Goal: Information Seeking & Learning: Learn about a topic

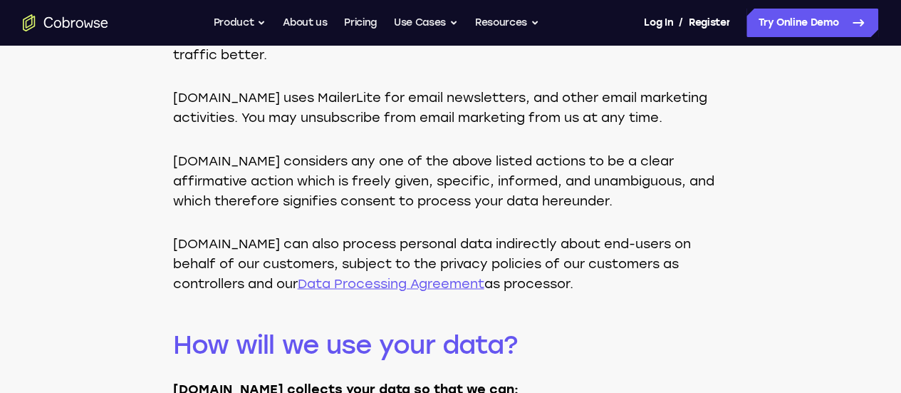
scroll to position [1211, 0]
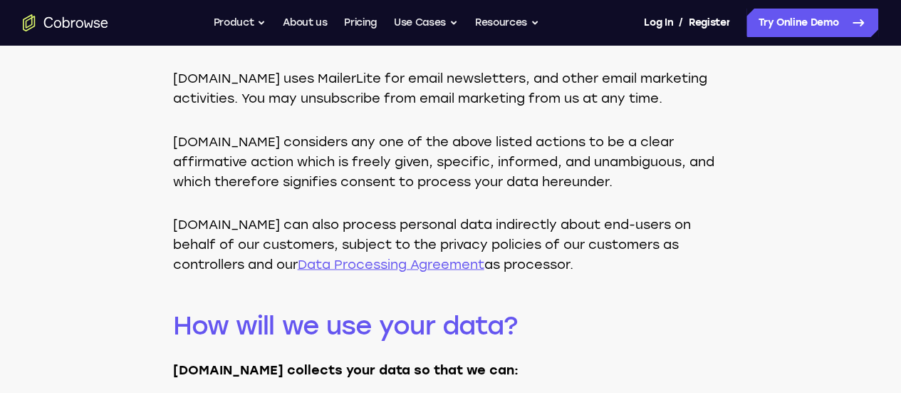
click at [328, 264] on link "Data Processing Agreement" at bounding box center [391, 264] width 187 height 16
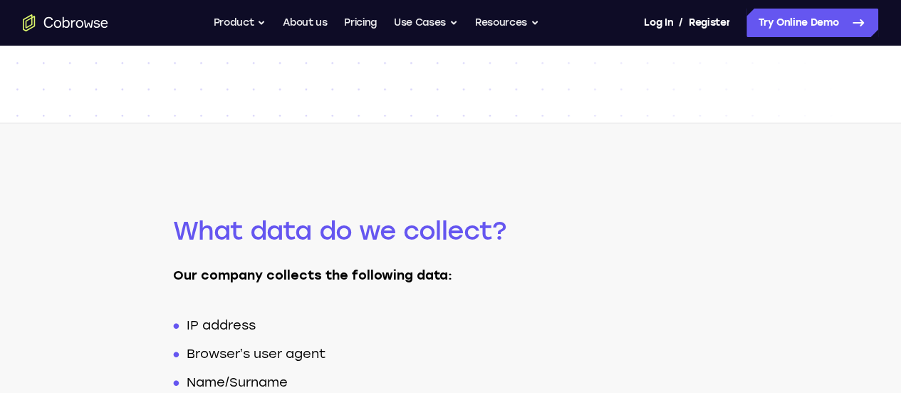
scroll to position [0, 0]
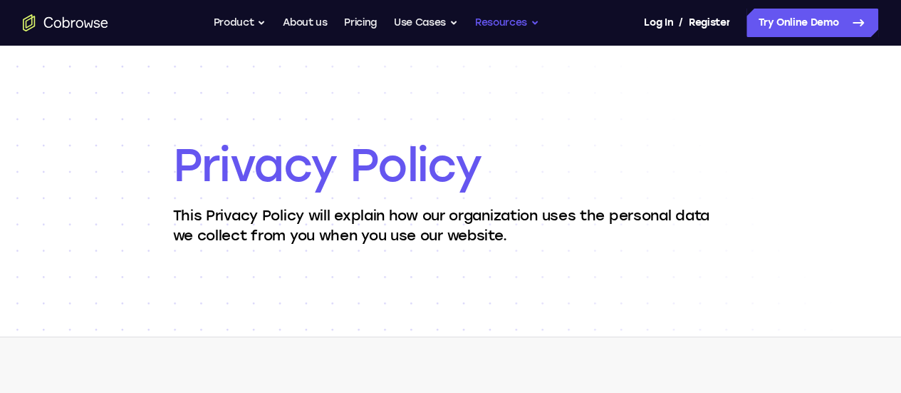
click at [512, 24] on button "Resources" at bounding box center [507, 23] width 64 height 29
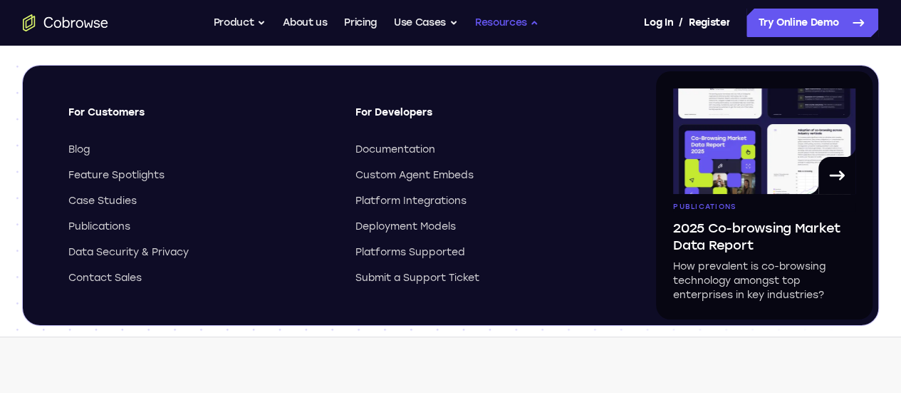
click at [512, 24] on button "Resources" at bounding box center [507, 23] width 64 height 29
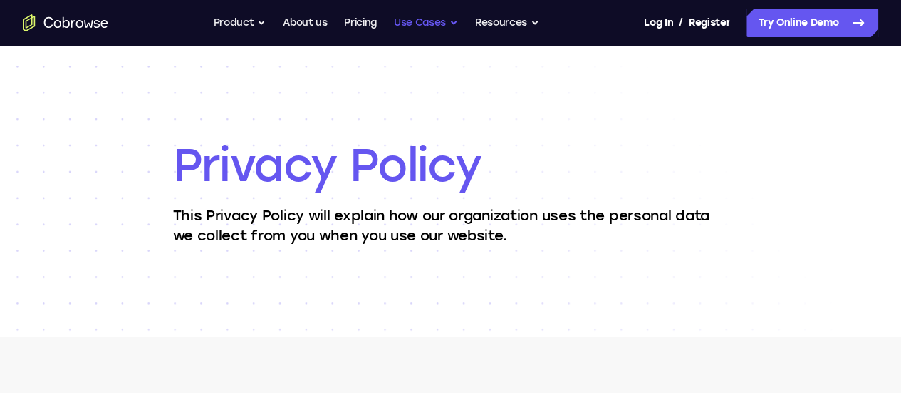
click at [425, 19] on button "Use Cases" at bounding box center [426, 23] width 64 height 29
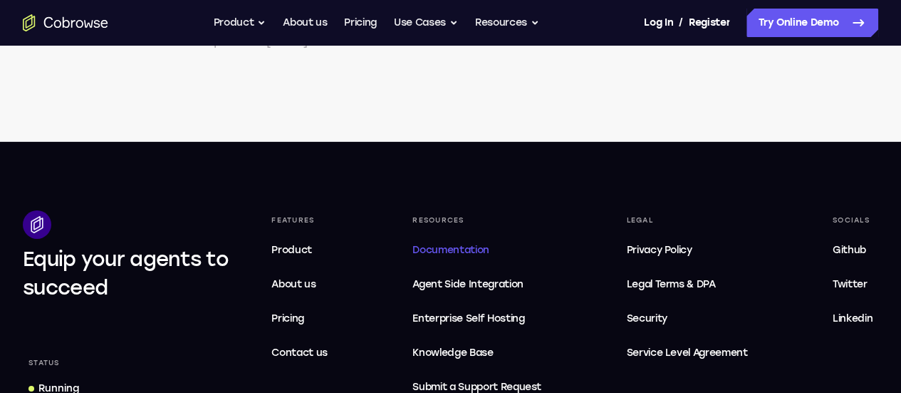
scroll to position [5111, 0]
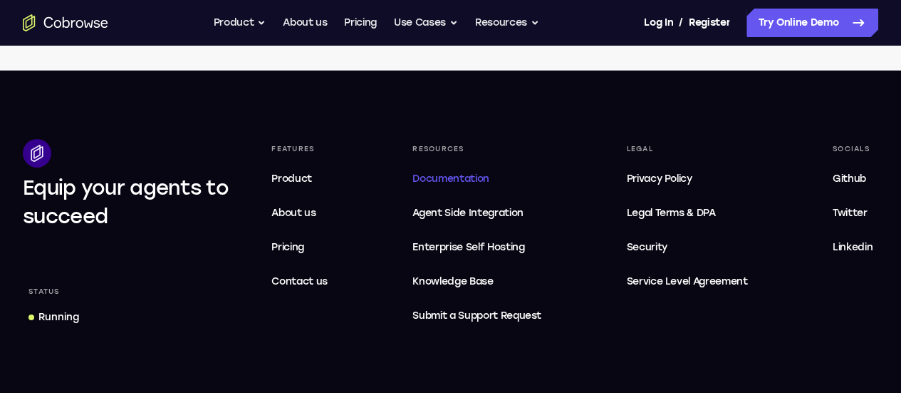
click at [473, 172] on span "Documentation" at bounding box center [451, 178] width 76 height 12
click at [492, 205] on span "Agent Side Integration" at bounding box center [477, 213] width 129 height 17
click at [683, 207] on span "Legal Terms & DPA" at bounding box center [670, 213] width 89 height 12
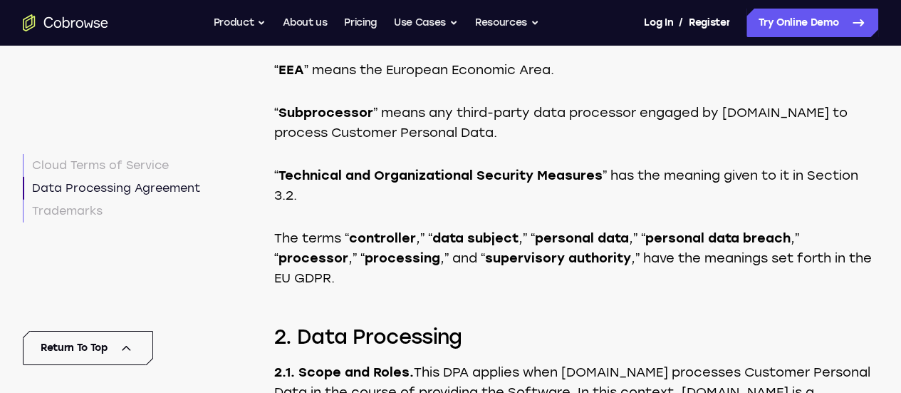
scroll to position [4900, 0]
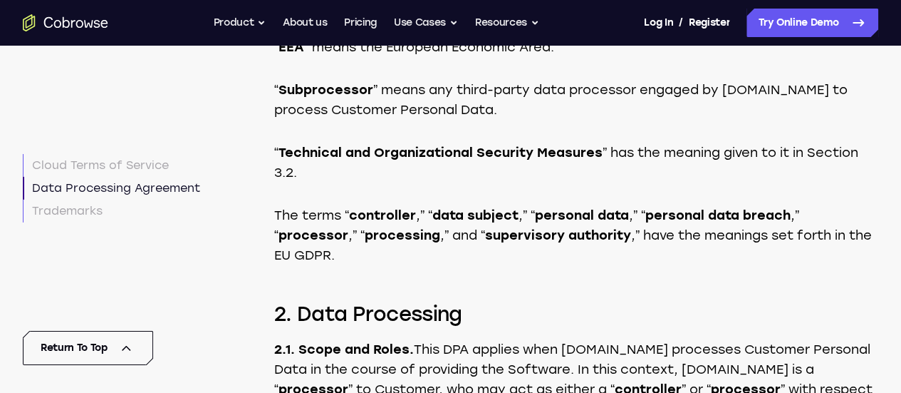
drag, startPoint x: 477, startPoint y: 260, endPoint x: 814, endPoint y: 338, distance: 346.0
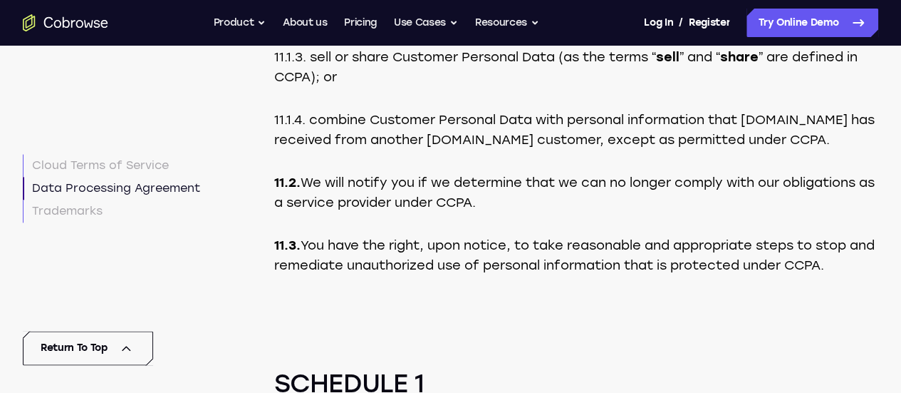
scroll to position [8962, 0]
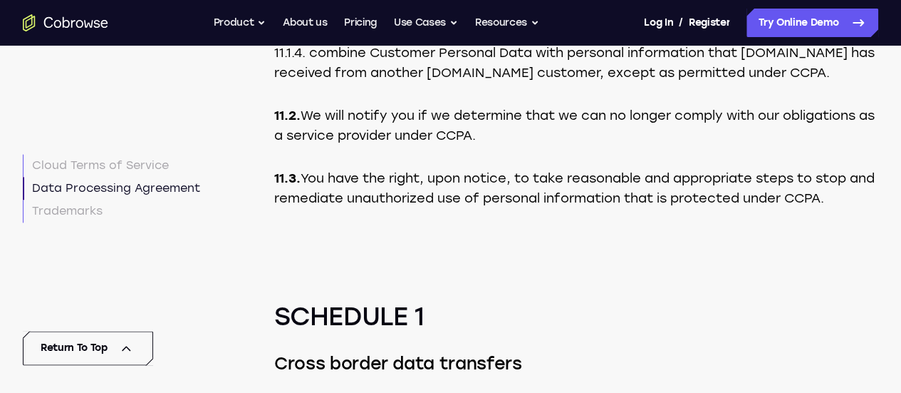
drag, startPoint x: 366, startPoint y: 149, endPoint x: 842, endPoint y: 229, distance: 482.0
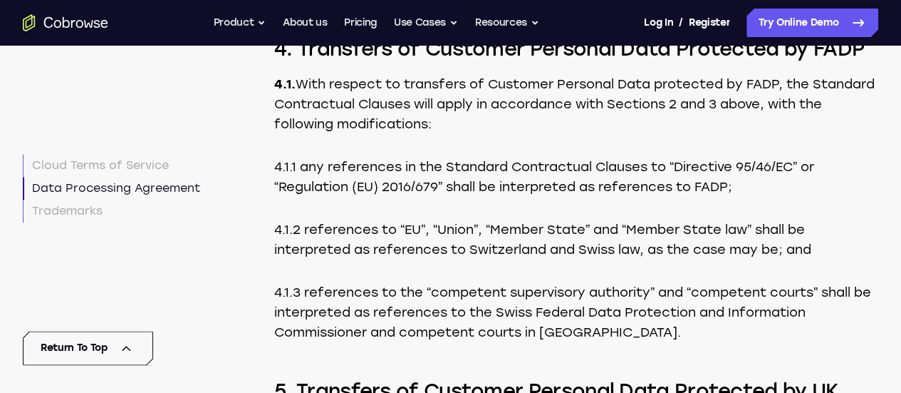
scroll to position [11812, 0]
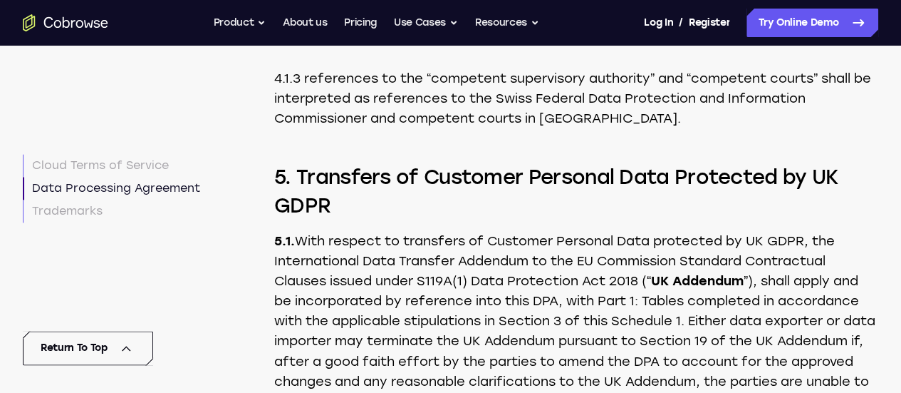
drag, startPoint x: 516, startPoint y: 182, endPoint x: 821, endPoint y: 259, distance: 314.5
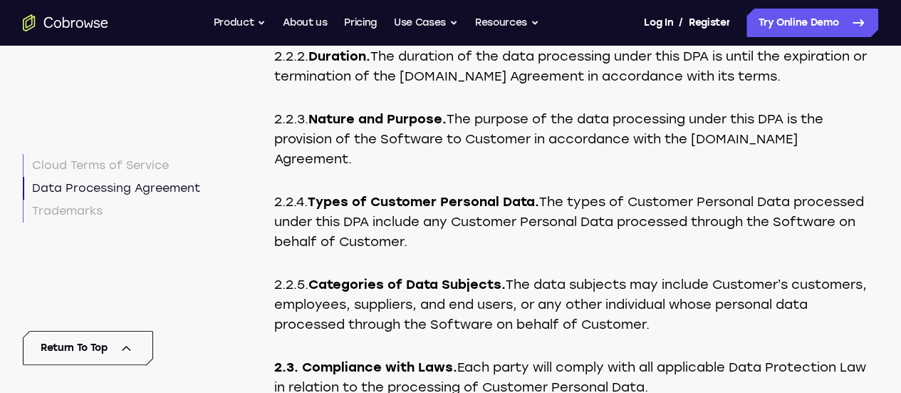
scroll to position [5256, 0]
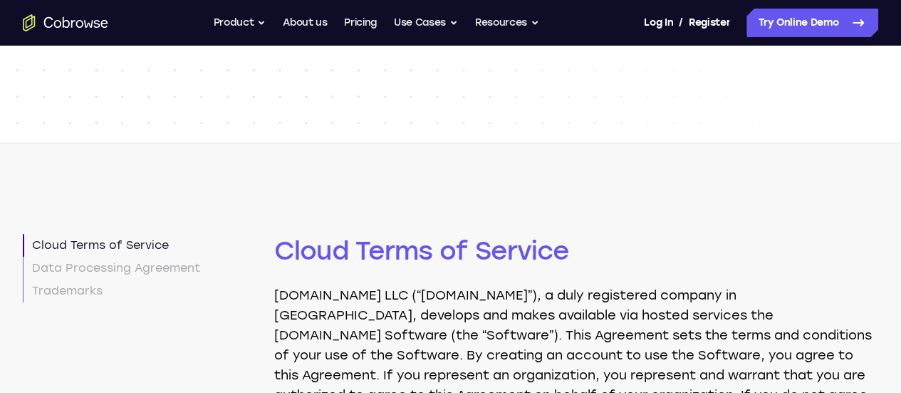
scroll to position [0, 0]
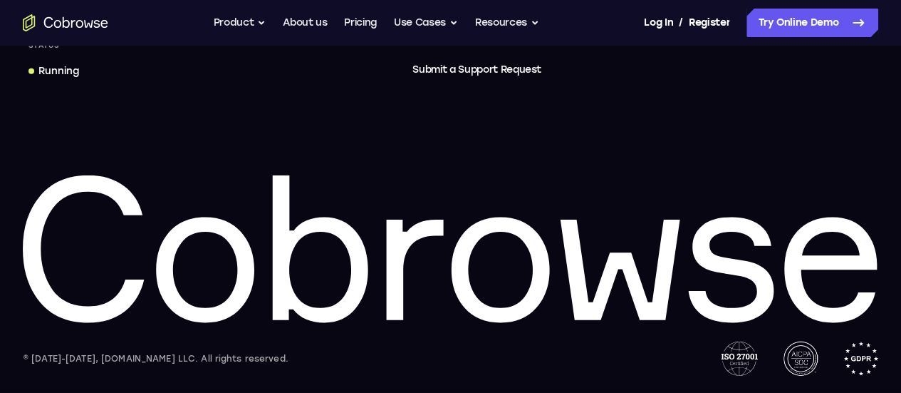
scroll to position [13785, 0]
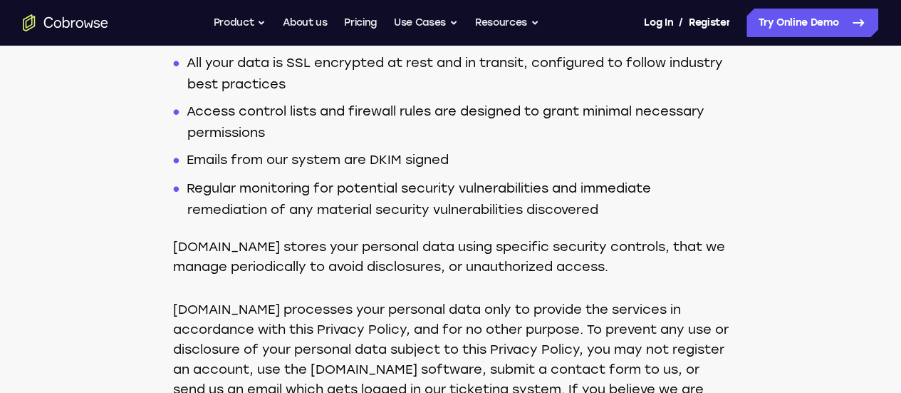
scroll to position [2209, 0]
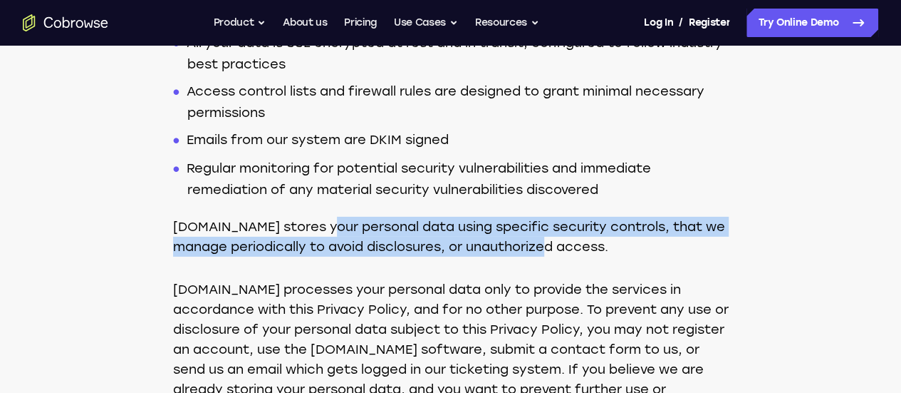
drag, startPoint x: 325, startPoint y: 229, endPoint x: 558, endPoint y: 243, distance: 233.5
click at [558, 243] on p "Cobrowse.io stores your personal data using specific security controls, that we…" at bounding box center [451, 237] width 556 height 40
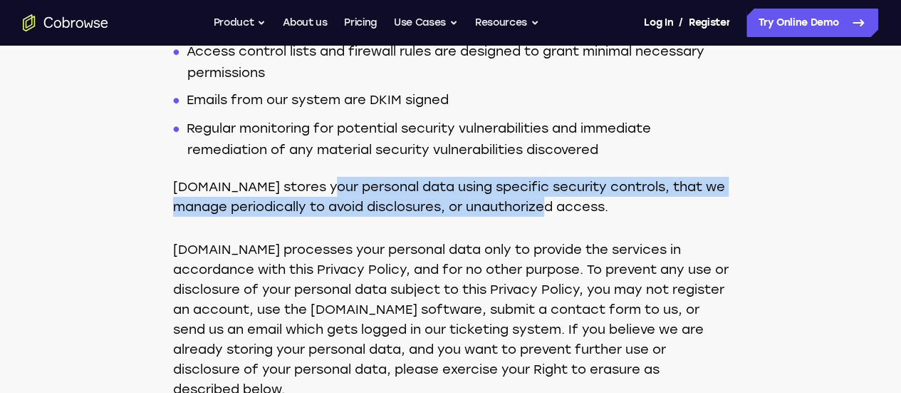
scroll to position [2280, 0]
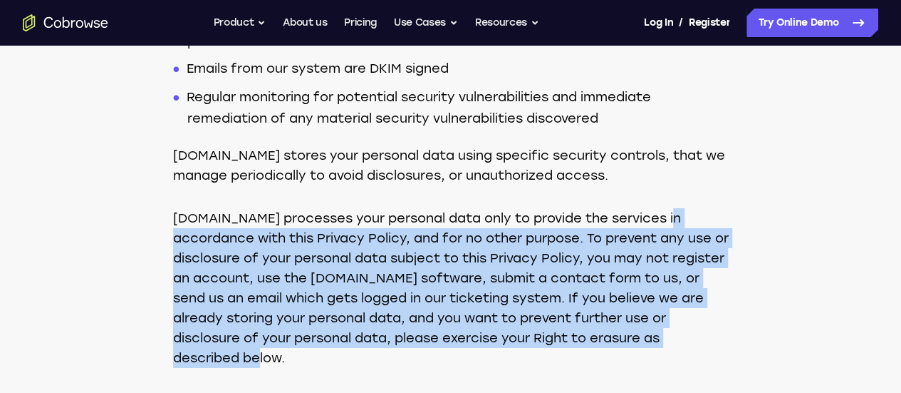
drag, startPoint x: 167, startPoint y: 234, endPoint x: 688, endPoint y: 340, distance: 532.2
click at [688, 340] on p "Cobrowse.io processes your personal data only to provide the services in accord…" at bounding box center [451, 288] width 556 height 160
click at [466, 259] on p "Cobrowse.io processes your personal data only to provide the services in accord…" at bounding box center [451, 288] width 556 height 160
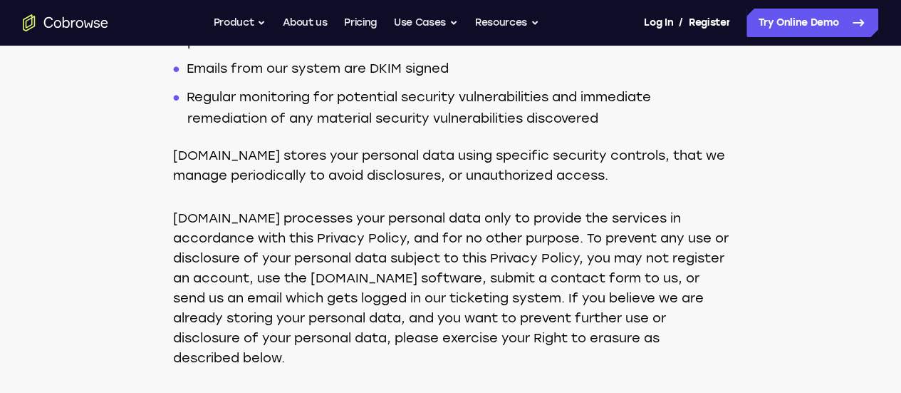
click at [494, 259] on p "Cobrowse.io processes your personal data only to provide the services in accord…" at bounding box center [451, 288] width 556 height 160
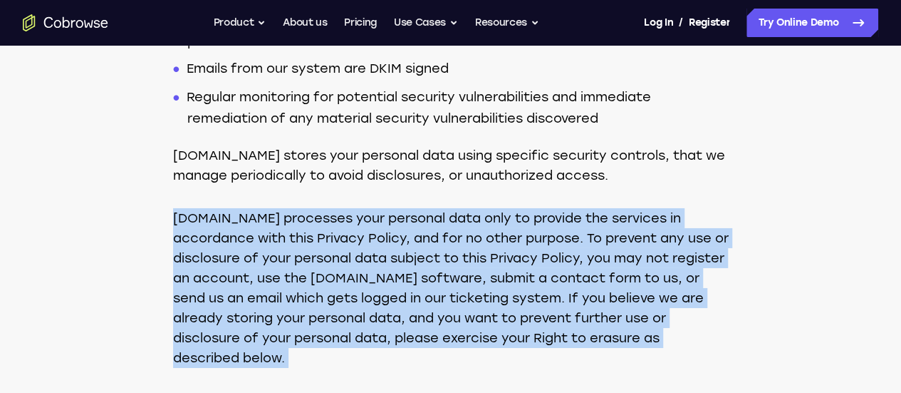
click at [494, 259] on p "Cobrowse.io processes your personal data only to provide the services in accord…" at bounding box center [451, 288] width 556 height 160
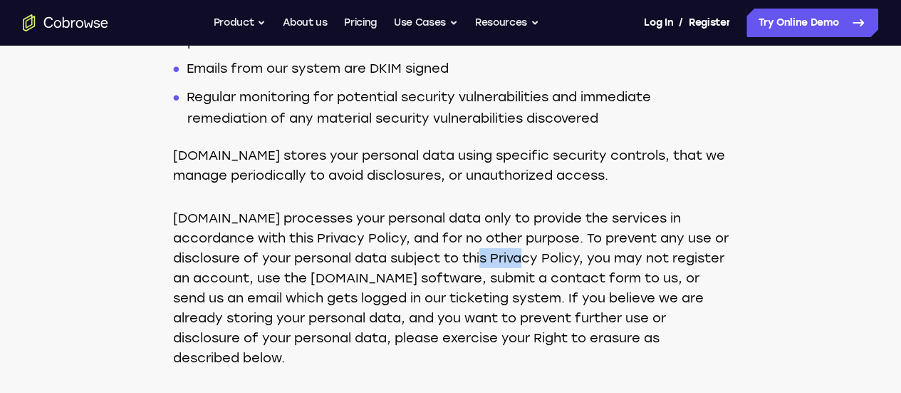
click at [493, 259] on p "Cobrowse.io processes your personal data only to provide the services in accord…" at bounding box center [451, 288] width 556 height 160
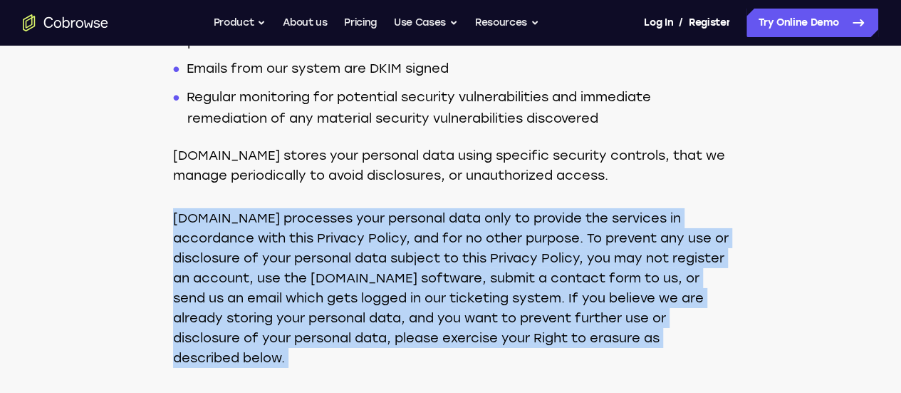
click at [492, 259] on p "Cobrowse.io processes your personal data only to provide the services in accord…" at bounding box center [451, 288] width 556 height 160
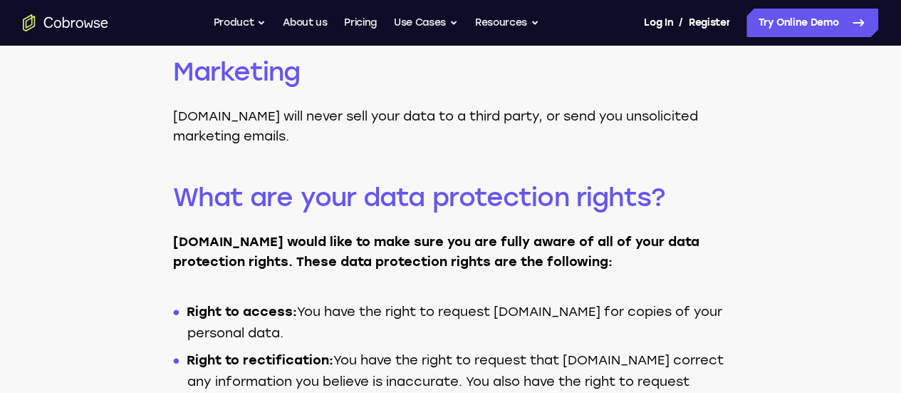
scroll to position [2637, 0]
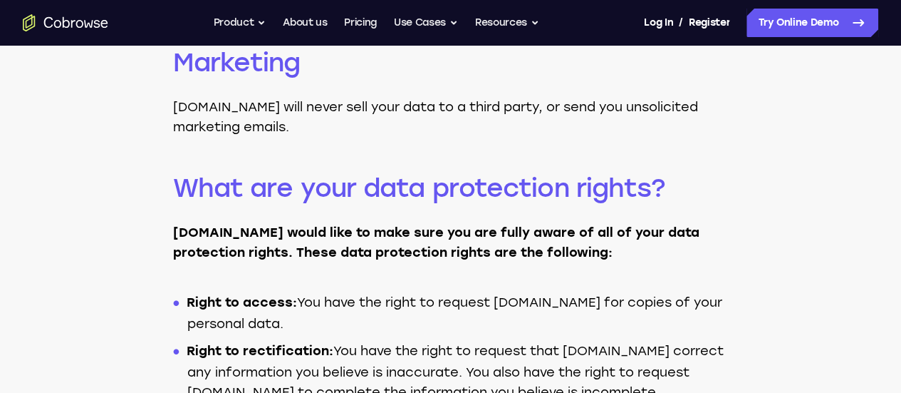
click at [232, 224] on strong "Cobrowse.io would like to make sure you are fully aware of all of your data pro…" at bounding box center [436, 242] width 527 height 36
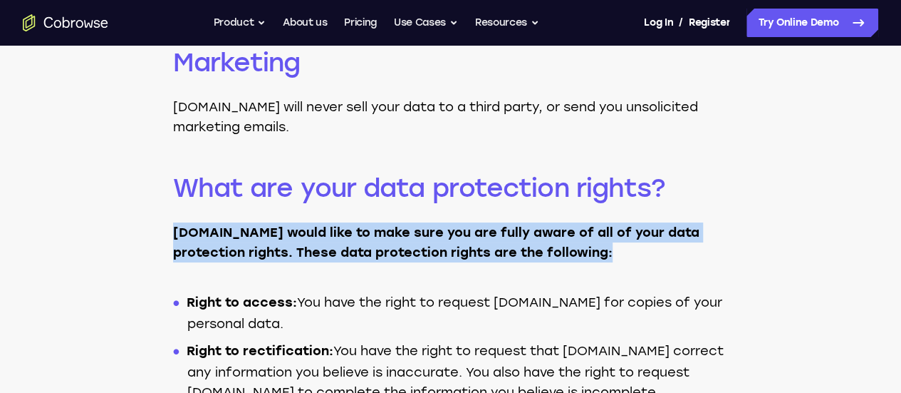
click at [232, 224] on strong "Cobrowse.io would like to make sure you are fully aware of all of your data pro…" at bounding box center [436, 242] width 527 height 36
click at [311, 224] on strong "Cobrowse.io would like to make sure you are fully aware of all of your data pro…" at bounding box center [436, 242] width 527 height 36
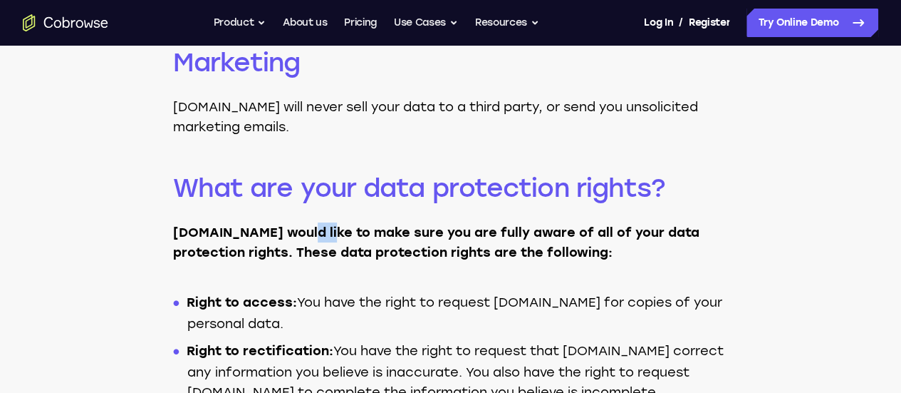
click at [309, 224] on strong "Cobrowse.io would like to make sure you are fully aware of all of your data pro…" at bounding box center [436, 242] width 527 height 36
click at [306, 224] on strong "Cobrowse.io would like to make sure you are fully aware of all of your data pro…" at bounding box center [436, 242] width 527 height 36
click at [301, 224] on strong "Cobrowse.io would like to make sure you are fully aware of all of your data pro…" at bounding box center [436, 242] width 527 height 36
click at [300, 224] on strong "Cobrowse.io would like to make sure you are fully aware of all of your data pro…" at bounding box center [436, 242] width 527 height 36
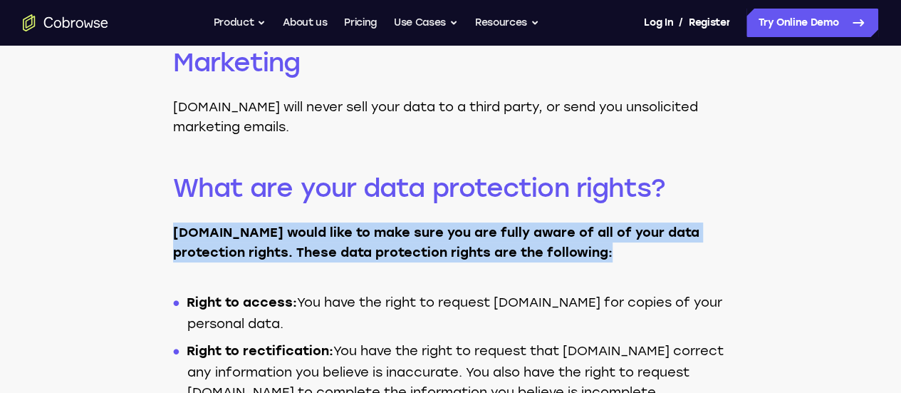
click at [300, 224] on strong "Cobrowse.io would like to make sure you are fully aware of all of your data pro…" at bounding box center [436, 242] width 527 height 36
click at [460, 222] on p "Cobrowse.io would like to make sure you are fully aware of all of your data pro…" at bounding box center [451, 242] width 556 height 40
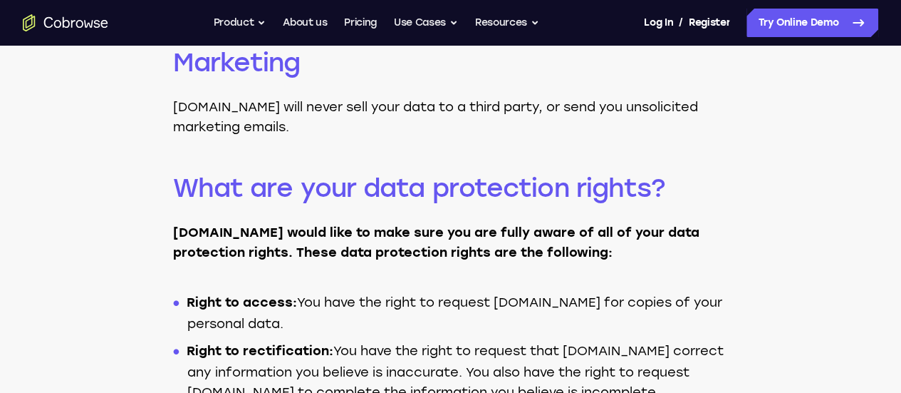
click at [458, 224] on strong "Cobrowse.io would like to make sure you are fully aware of all of your data pro…" at bounding box center [436, 242] width 527 height 36
click at [456, 224] on strong "Cobrowse.io would like to make sure you are fully aware of all of your data pro…" at bounding box center [436, 242] width 527 height 36
click at [454, 224] on strong "Cobrowse.io would like to make sure you are fully aware of all of your data pro…" at bounding box center [436, 242] width 527 height 36
click at [453, 224] on strong "Cobrowse.io would like to make sure you are fully aware of all of your data pro…" at bounding box center [436, 242] width 527 height 36
click at [447, 224] on strong "Cobrowse.io would like to make sure you are fully aware of all of your data pro…" at bounding box center [436, 242] width 527 height 36
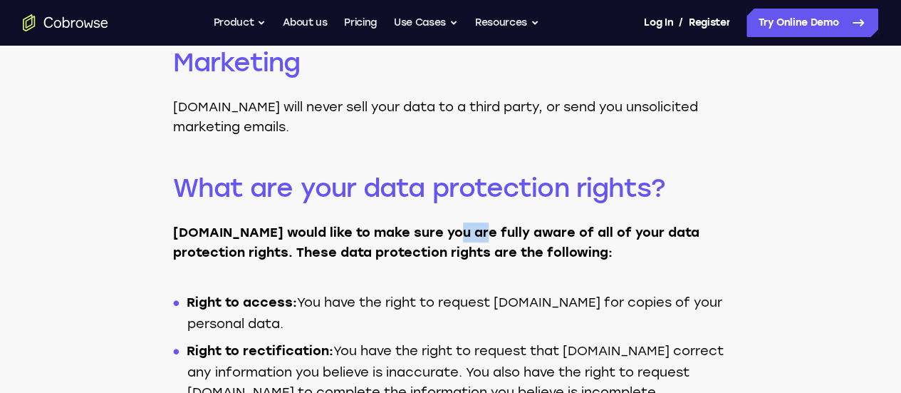
click at [447, 224] on strong "Cobrowse.io would like to make sure you are fully aware of all of your data pro…" at bounding box center [436, 242] width 527 height 36
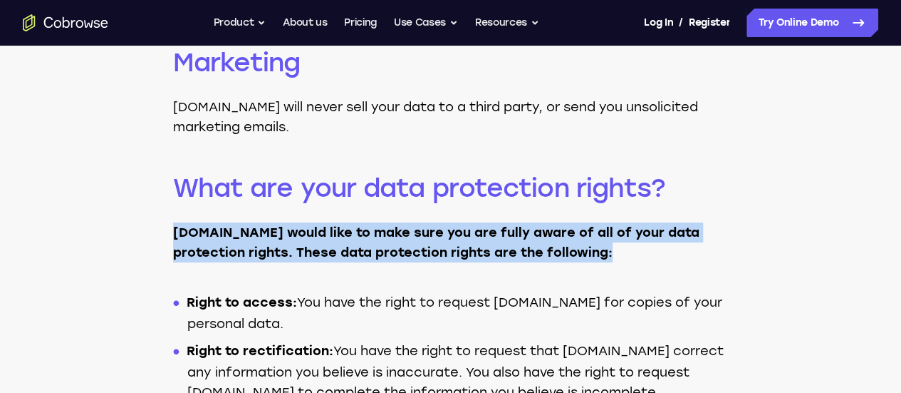
click at [447, 224] on strong "Cobrowse.io would like to make sure you are fully aware of all of your data pro…" at bounding box center [436, 242] width 527 height 36
click at [511, 222] on p "Cobrowse.io would like to make sure you are fully aware of all of your data pro…" at bounding box center [451, 242] width 556 height 40
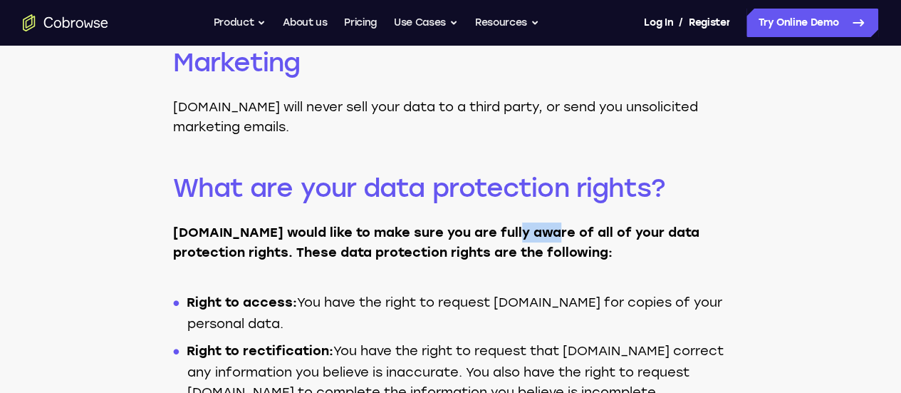
click at [510, 222] on p "Cobrowse.io would like to make sure you are fully aware of all of your data pro…" at bounding box center [451, 242] width 556 height 40
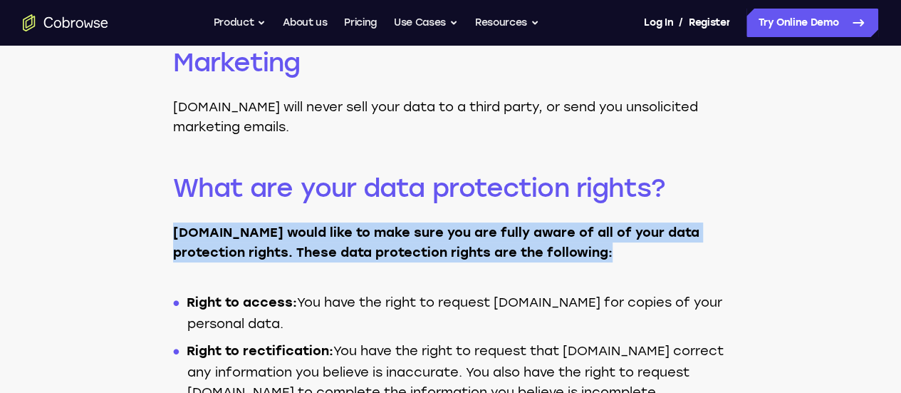
click at [510, 222] on p "Cobrowse.io would like to make sure you are fully aware of all of your data pro…" at bounding box center [451, 242] width 556 height 40
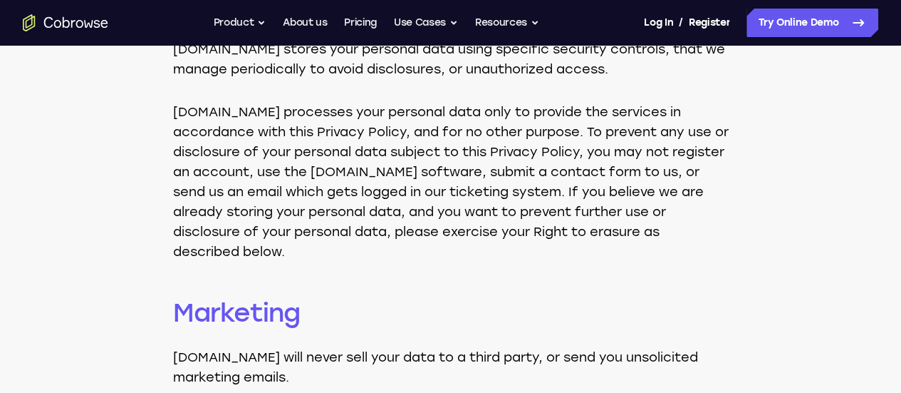
scroll to position [2352, 0]
